Goal: Go to known website: Access a specific website the user already knows

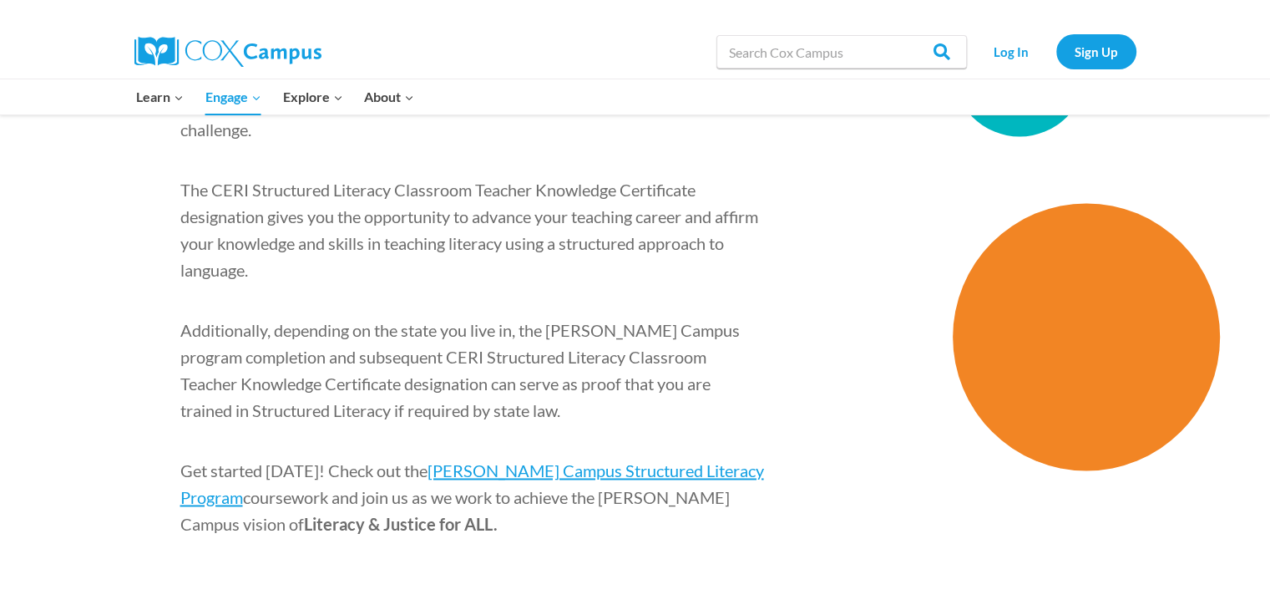
scroll to position [2495, 0]
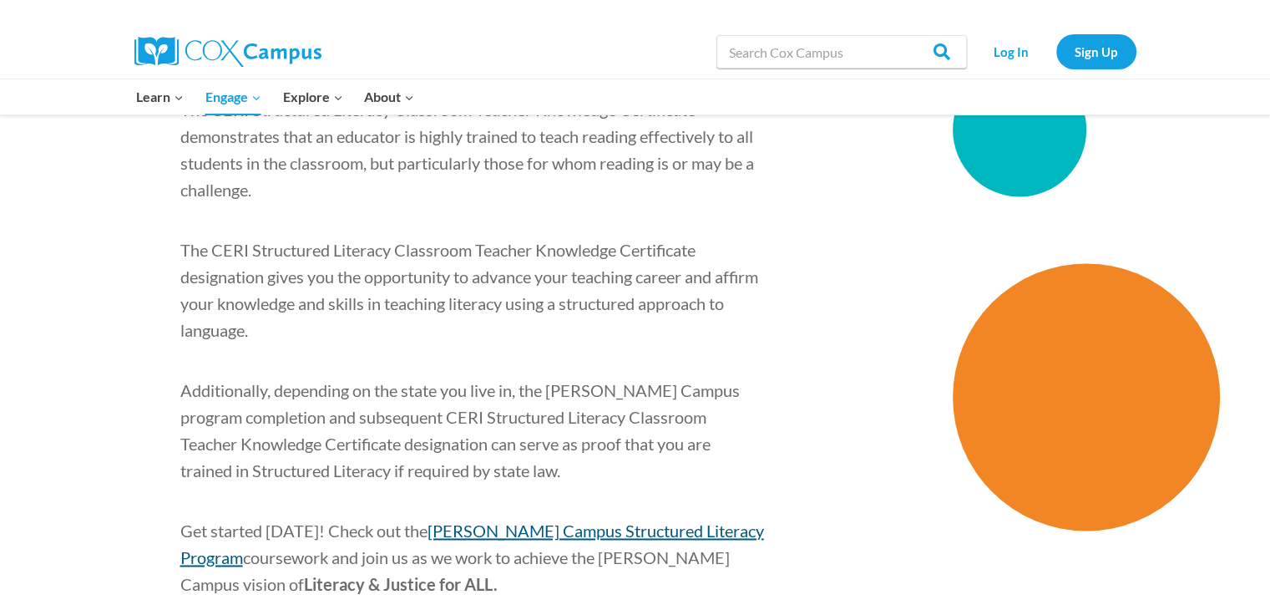
click at [567, 520] on span "[PERSON_NAME] Campus Structured Literacy Program" at bounding box center [472, 543] width 584 height 47
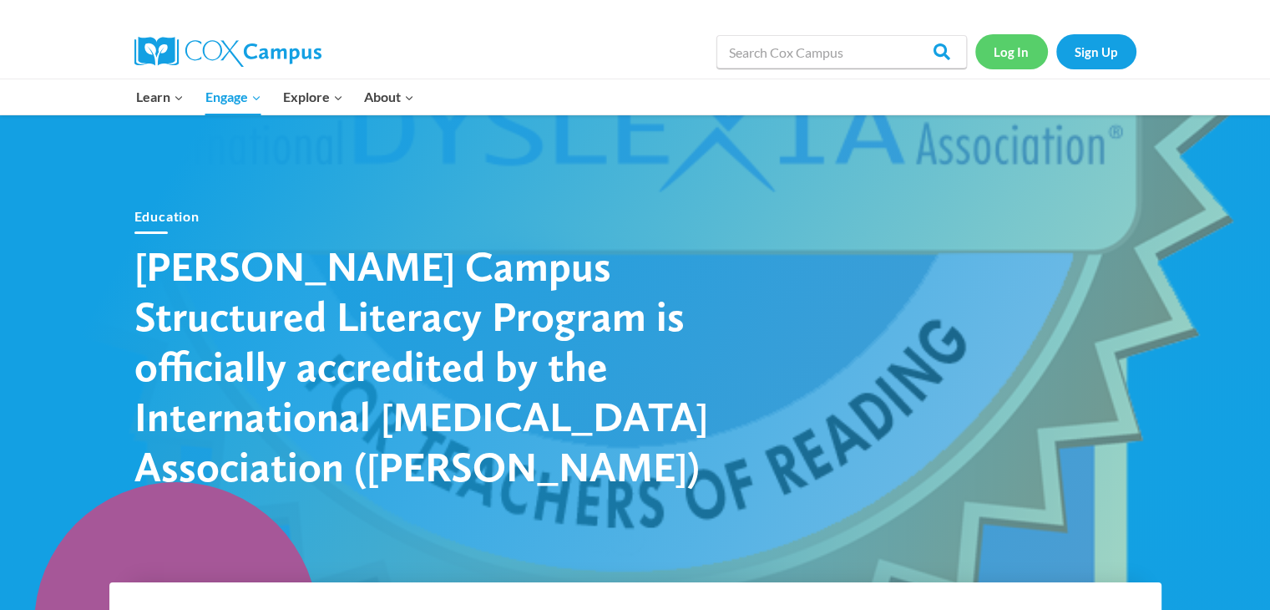
click at [1009, 62] on link "Log In" at bounding box center [1011, 51] width 73 height 34
